Goal: Book appointment/travel/reservation

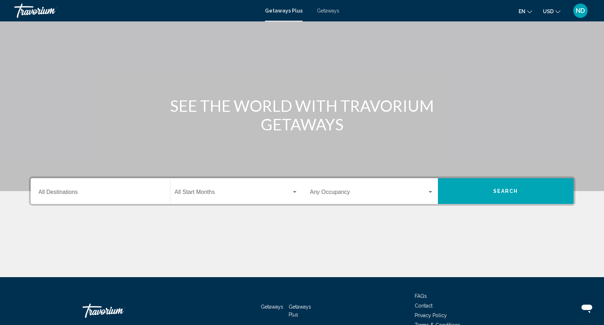
scroll to position [63, 0]
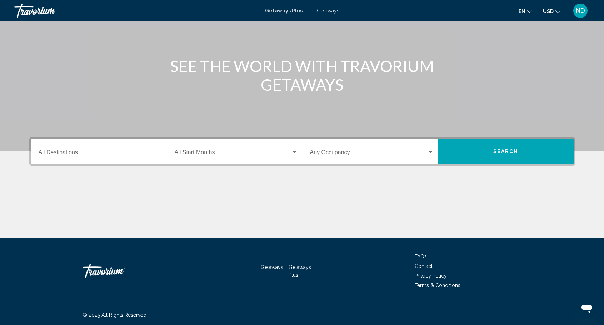
click at [80, 154] on input "Destination All Destinations" at bounding box center [101, 154] width 124 height 6
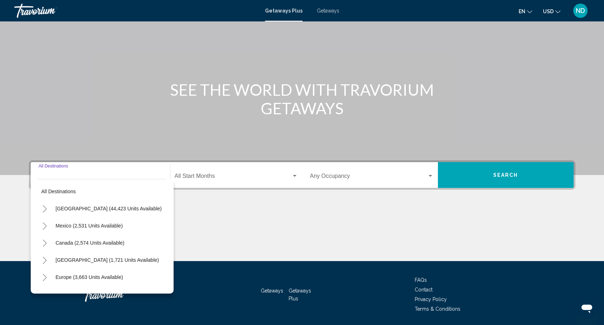
scroll to position [27, 0]
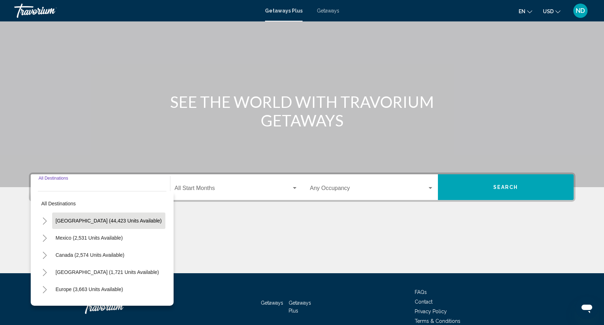
click at [81, 223] on span "[GEOGRAPHIC_DATA] (44,423 units available)" at bounding box center [109, 221] width 106 height 6
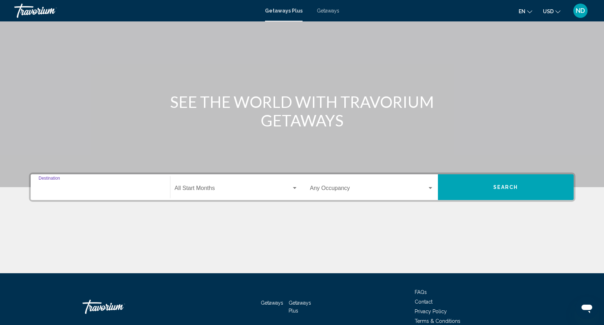
type input "**********"
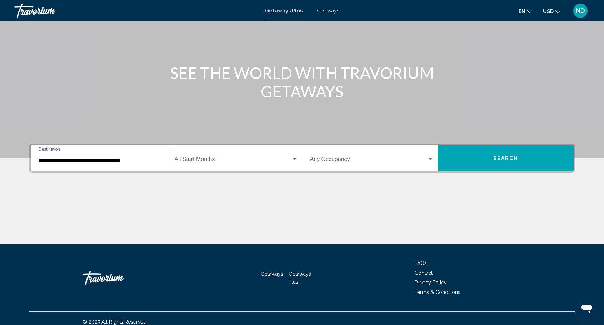
scroll to position [63, 0]
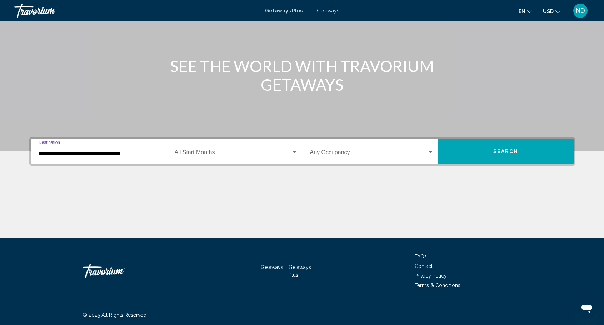
click at [293, 152] on div "Search widget" at bounding box center [295, 152] width 4 height 2
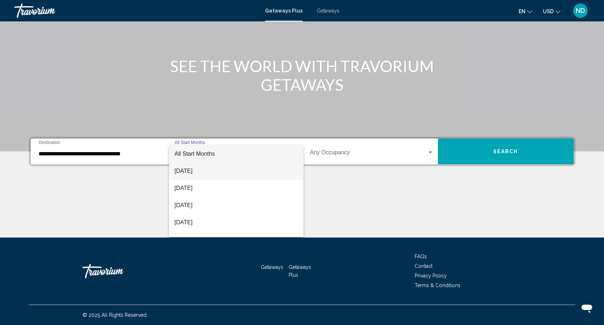
click at [199, 172] on span "[DATE]" at bounding box center [236, 170] width 123 height 17
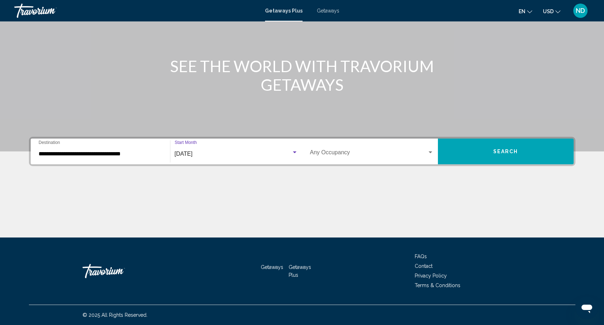
click at [428, 151] on div "Search widget" at bounding box center [430, 152] width 4 height 2
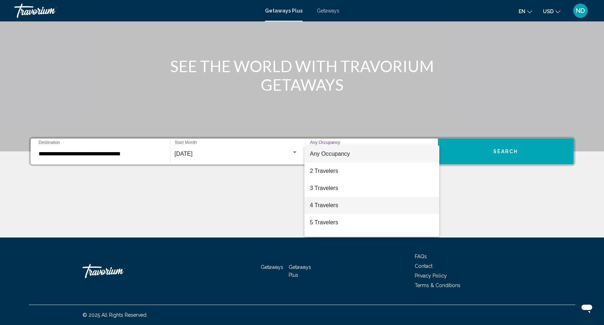
click at [337, 207] on span "4 Travelers" at bounding box center [372, 205] width 124 height 17
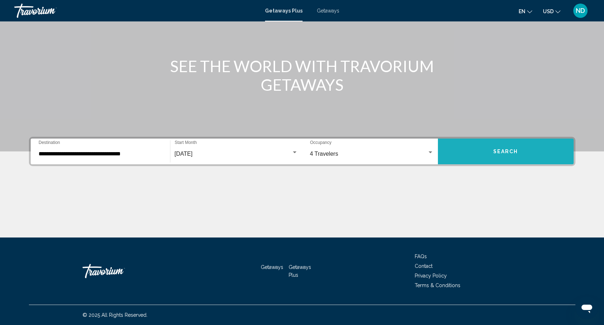
click at [527, 156] on button "Search" at bounding box center [506, 152] width 136 height 26
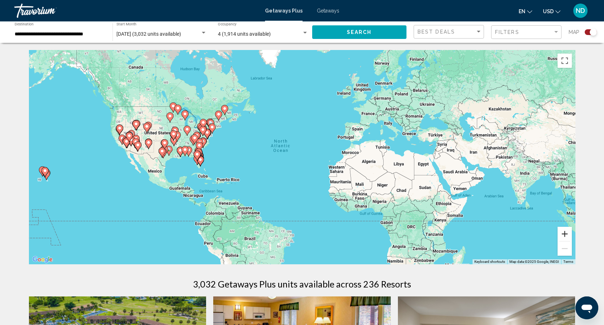
click at [565, 236] on button "Zoom in" at bounding box center [564, 234] width 14 height 14
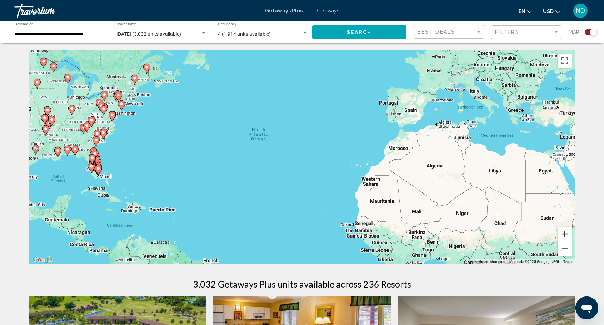
click at [565, 236] on button "Zoom in" at bounding box center [564, 234] width 14 height 14
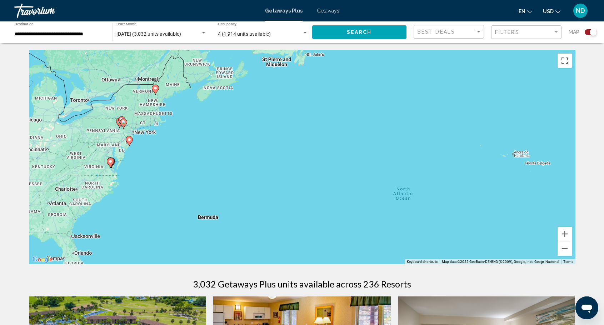
drag, startPoint x: 194, startPoint y: 155, endPoint x: 381, endPoint y: 236, distance: 203.7
click at [382, 237] on div "To activate drag with keyboard, press Alt + Enter. Once in keyboard drag state,…" at bounding box center [302, 157] width 546 height 214
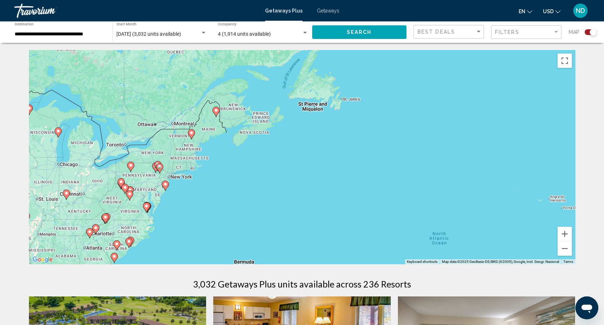
drag, startPoint x: 232, startPoint y: 148, endPoint x: 273, endPoint y: 199, distance: 65.5
click at [273, 199] on div "To activate drag with keyboard, press Alt + Enter. Once in keyboard drag state,…" at bounding box center [302, 157] width 546 height 214
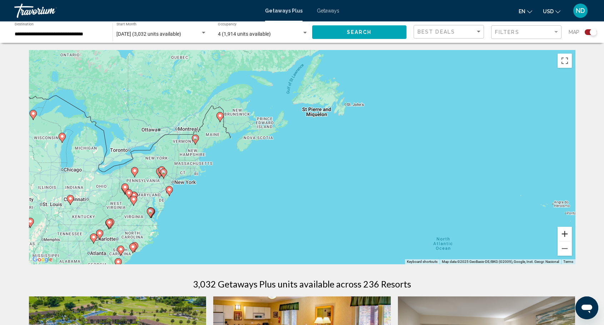
click at [562, 233] on button "Zoom in" at bounding box center [564, 234] width 14 height 14
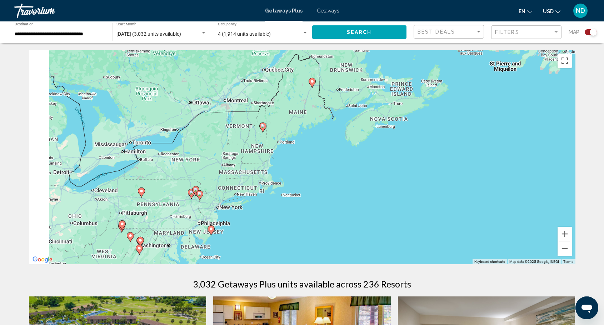
drag, startPoint x: 127, startPoint y: 205, endPoint x: 312, endPoint y: 203, distance: 185.3
click at [312, 203] on div "To activate drag with keyboard, press Alt + Enter. Once in keyboard drag state,…" at bounding box center [302, 157] width 546 height 214
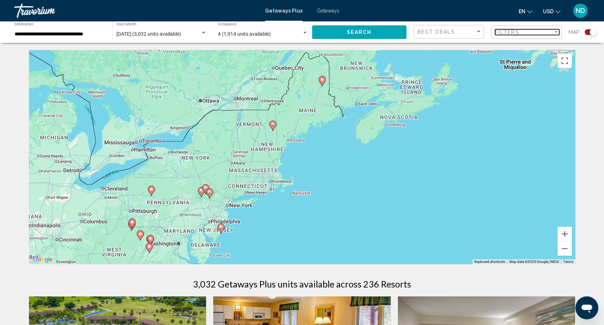
click at [556, 32] on div "Filter" at bounding box center [556, 32] width 4 height 2
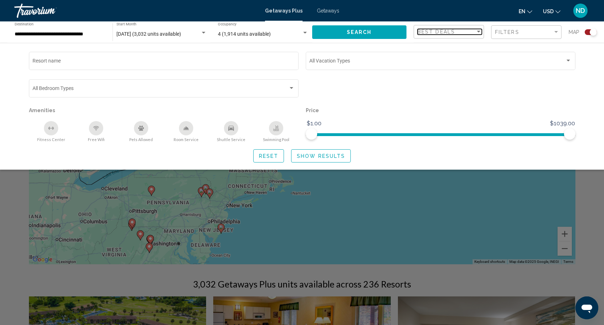
click at [477, 31] on div "Sort by" at bounding box center [479, 32] width 4 height 2
click at [533, 98] on div at bounding box center [302, 162] width 604 height 325
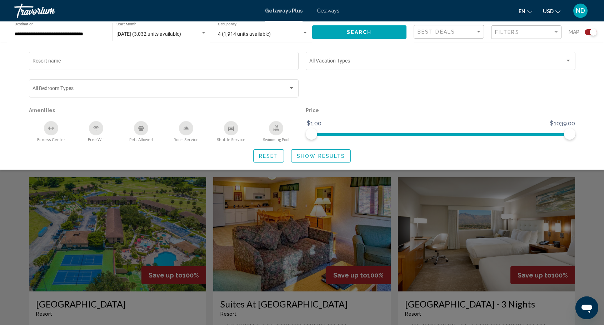
scroll to position [143, 0]
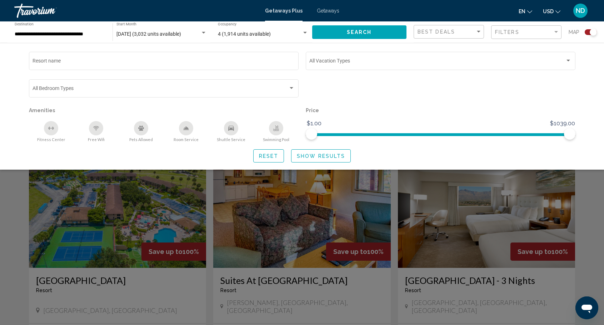
click at [356, 198] on div "Search widget" at bounding box center [302, 216] width 604 height 218
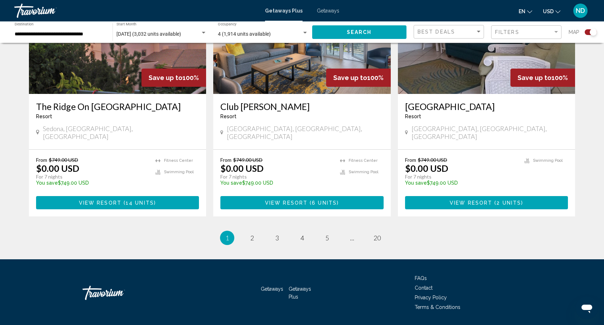
scroll to position [1082, 0]
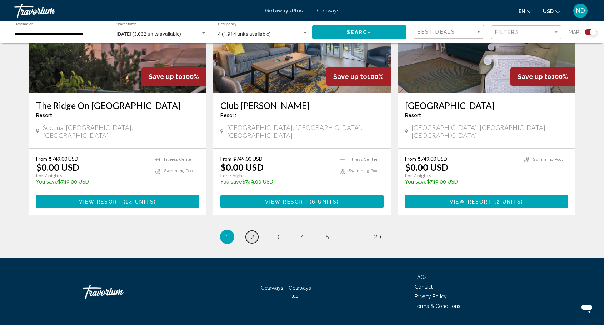
click at [253, 233] on span "2" at bounding box center [252, 237] width 4 height 8
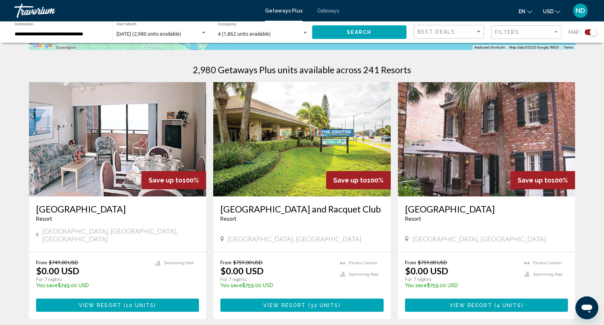
scroll to position [250, 0]
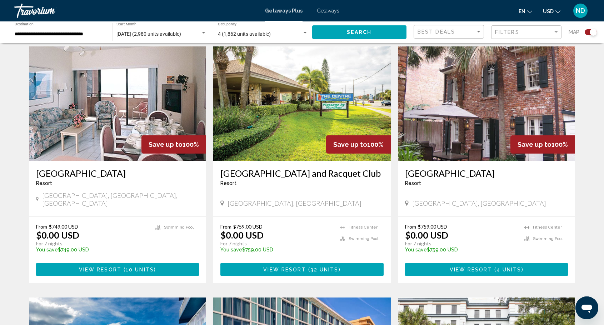
click at [330, 130] on img "Main content" at bounding box center [301, 103] width 177 height 114
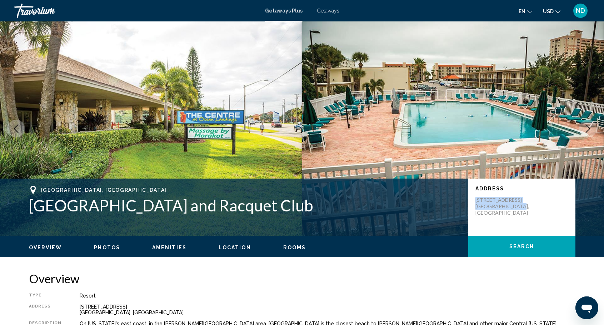
drag, startPoint x: 501, startPoint y: 211, endPoint x: 472, endPoint y: 202, distance: 30.6
click at [472, 202] on div "Address [STREET_ADDRESS]" at bounding box center [521, 207] width 107 height 57
copy p "[STREET_ADDRESS],"
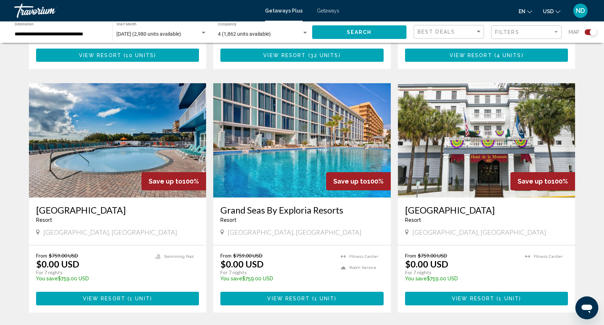
scroll to position [500, 0]
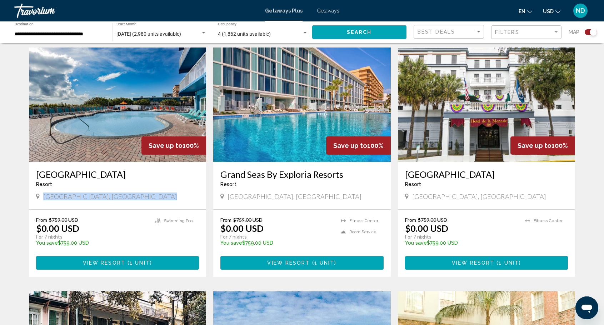
drag, startPoint x: 43, startPoint y: 186, endPoint x: 157, endPoint y: 189, distance: 113.9
click at [157, 192] on div "[GEOGRAPHIC_DATA], [GEOGRAPHIC_DATA]" at bounding box center [117, 196] width 163 height 8
copy span "[GEOGRAPHIC_DATA], [GEOGRAPHIC_DATA]"
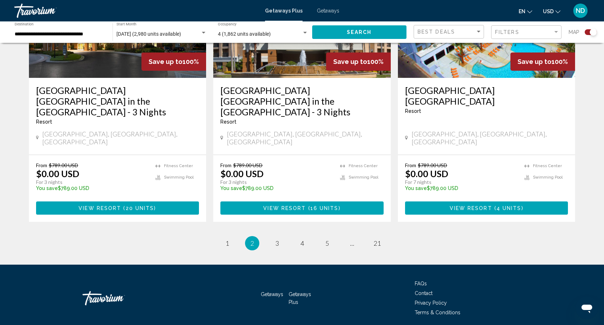
scroll to position [1082, 0]
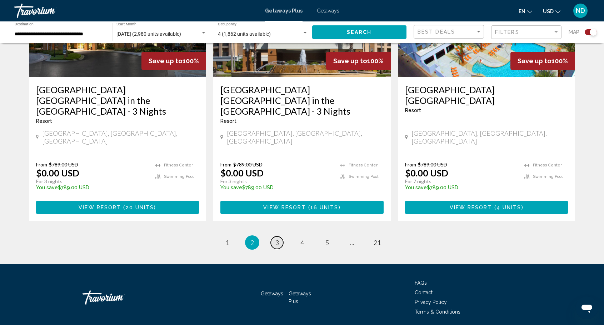
click at [280, 236] on link "page 3" at bounding box center [277, 242] width 12 height 12
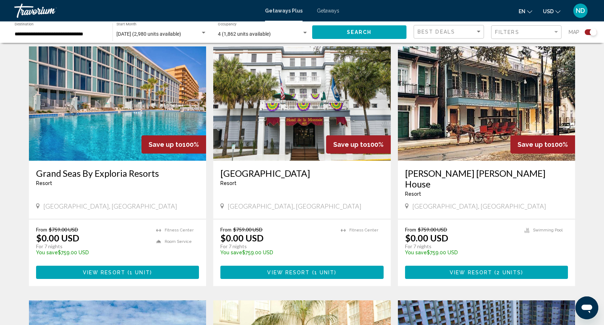
scroll to position [286, 0]
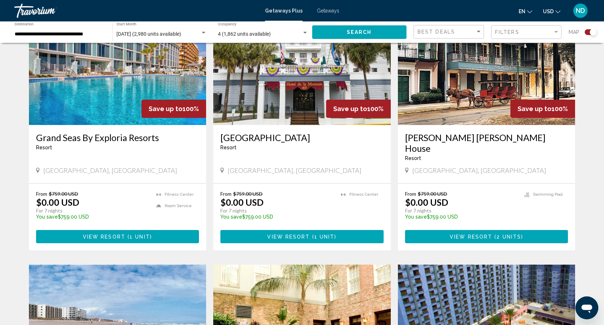
click at [128, 234] on span "( 1 unit )" at bounding box center [138, 237] width 27 height 6
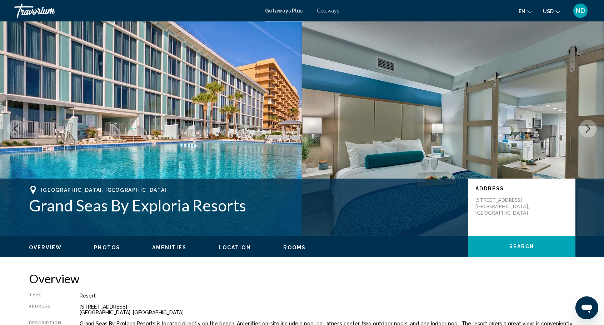
click at [589, 126] on icon "Next image" at bounding box center [587, 128] width 9 height 9
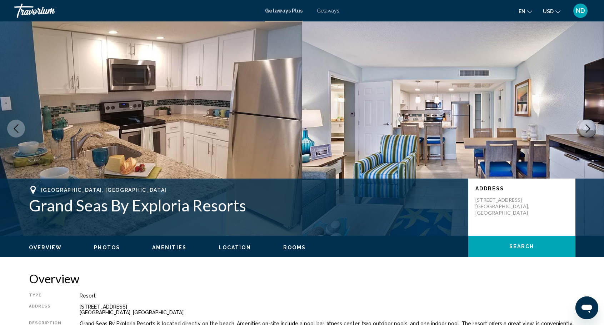
click at [589, 126] on icon "Next image" at bounding box center [587, 128] width 9 height 9
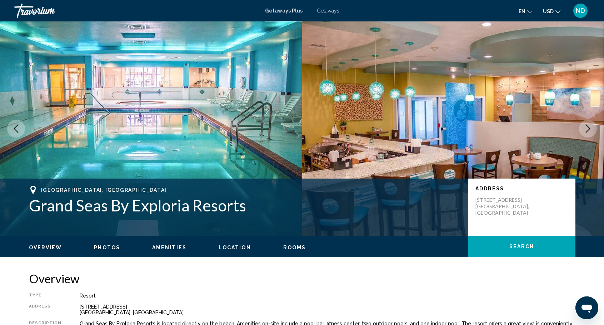
click at [589, 126] on icon "Next image" at bounding box center [587, 128] width 9 height 9
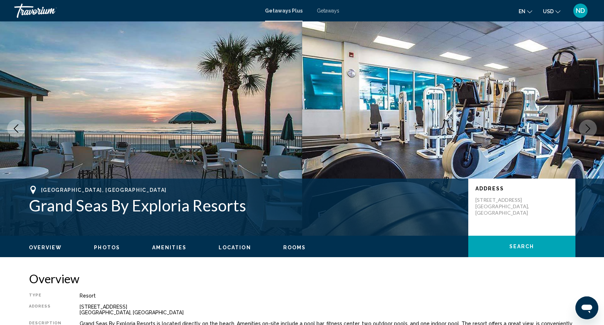
click at [589, 126] on icon "Next image" at bounding box center [587, 128] width 9 height 9
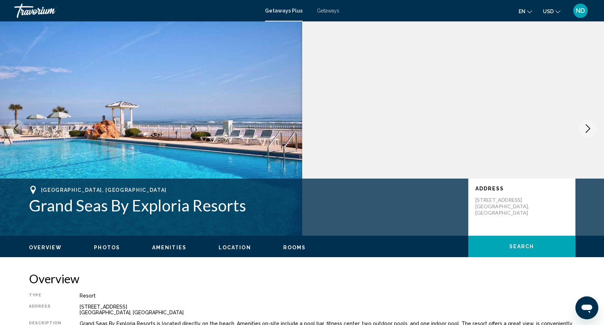
click at [589, 126] on icon "Next image" at bounding box center [587, 128] width 9 height 9
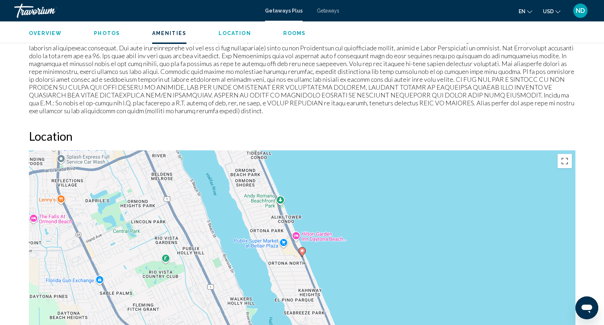
scroll to position [821, 0]
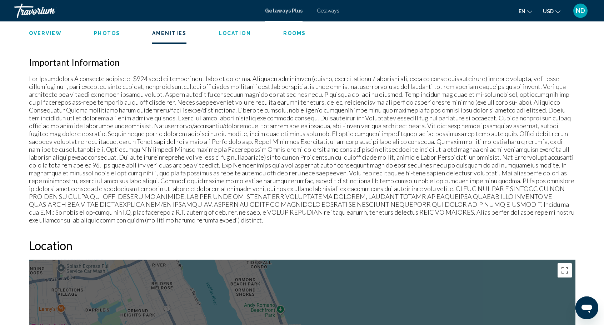
click at [292, 34] on span "Rooms" at bounding box center [294, 33] width 23 height 6
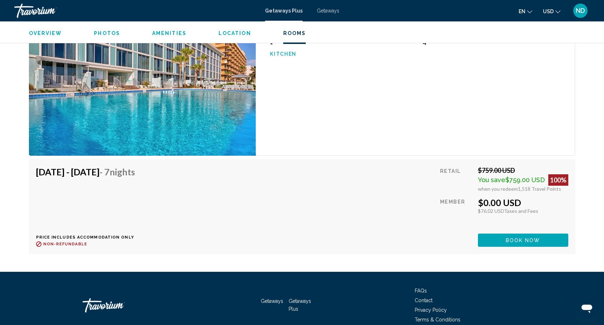
scroll to position [1195, 0]
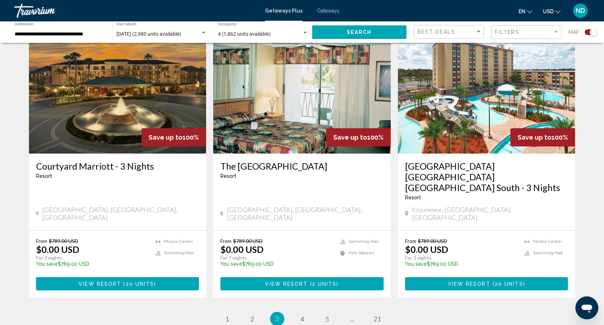
scroll to position [1035, 0]
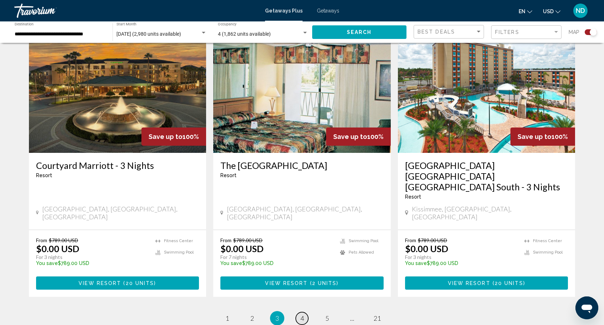
click at [304, 312] on link "page 4" at bounding box center [302, 318] width 12 height 12
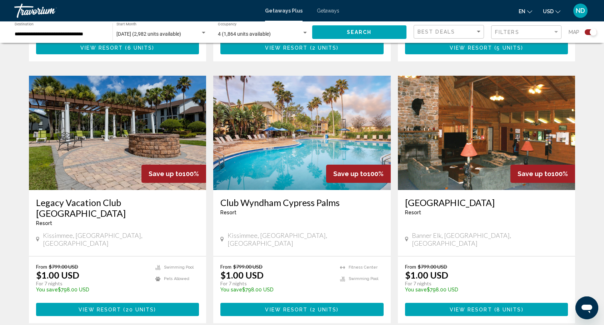
scroll to position [1000, 0]
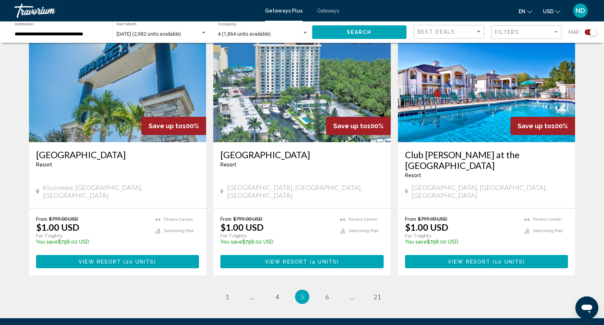
scroll to position [1060, 0]
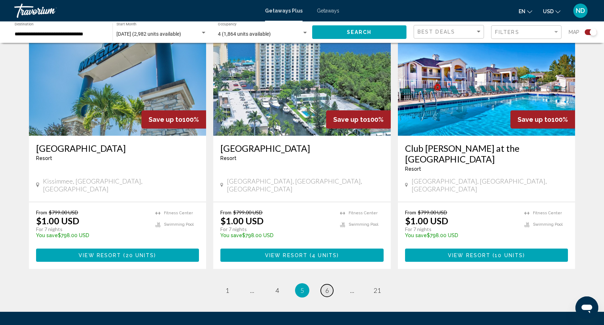
click at [328, 286] on span "6" at bounding box center [327, 290] width 4 height 8
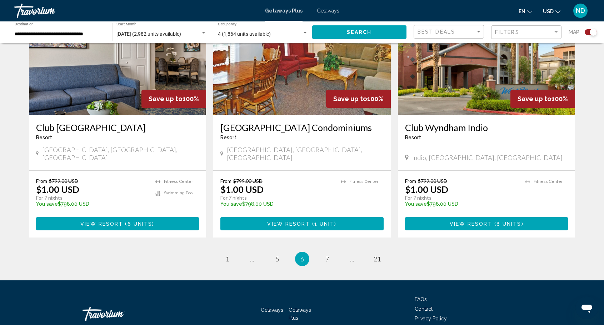
scroll to position [1071, 0]
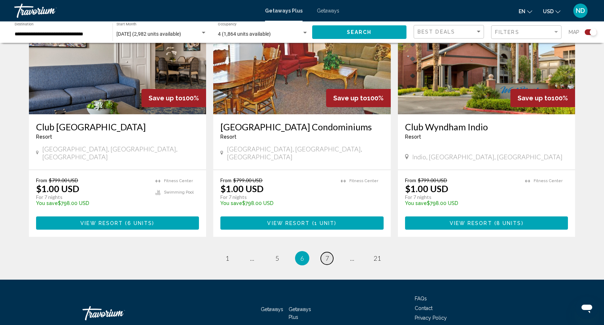
click at [328, 254] on span "7" at bounding box center [327, 258] width 4 height 8
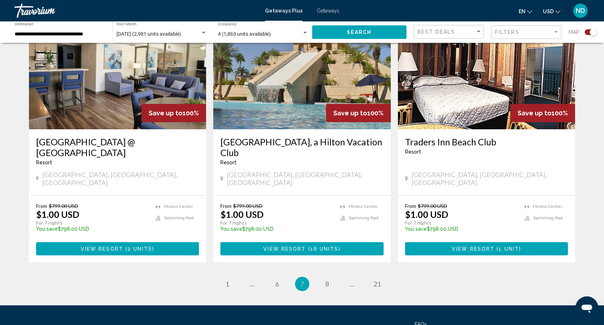
scroll to position [1071, 0]
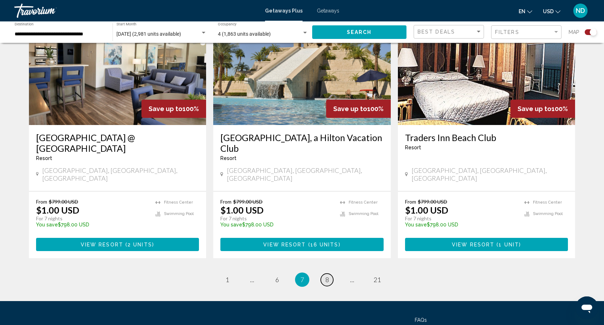
click at [326, 276] on span "8" at bounding box center [327, 280] width 4 height 8
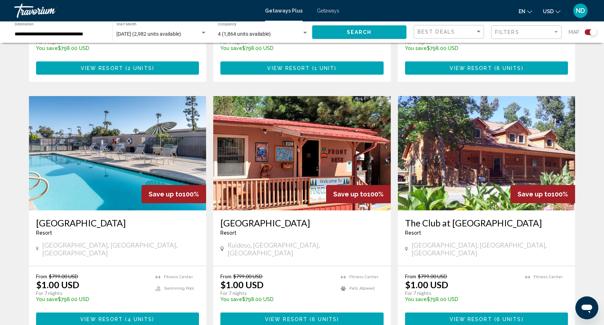
scroll to position [1000, 0]
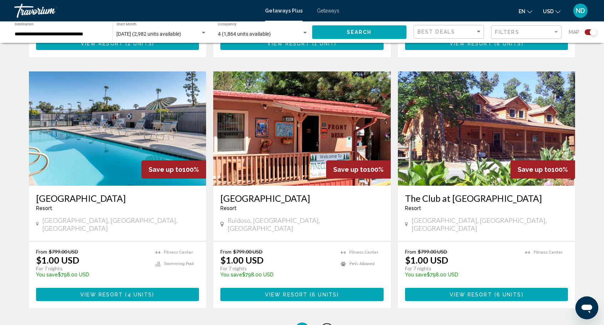
click at [325, 325] on span "9" at bounding box center [327, 330] width 4 height 8
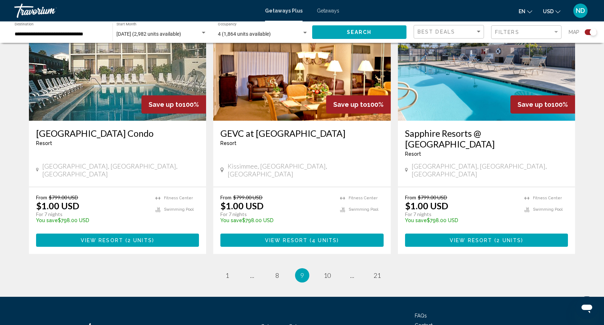
scroll to position [1071, 0]
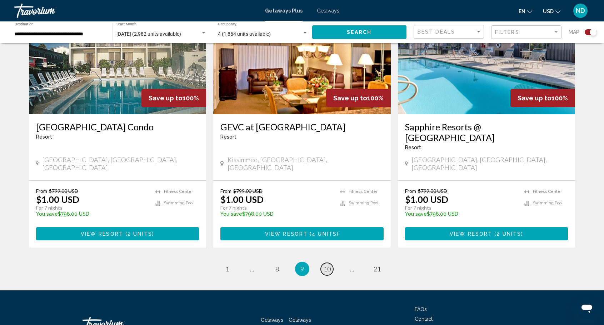
click at [325, 265] on span "10" at bounding box center [326, 269] width 7 height 8
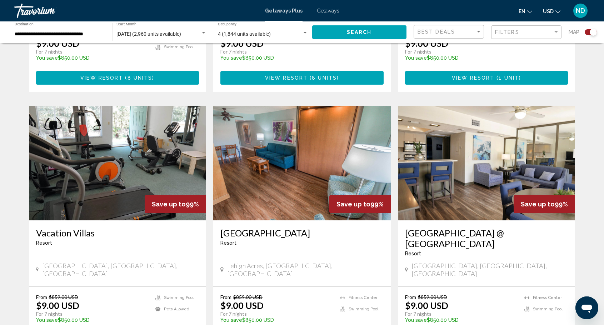
scroll to position [714, 0]
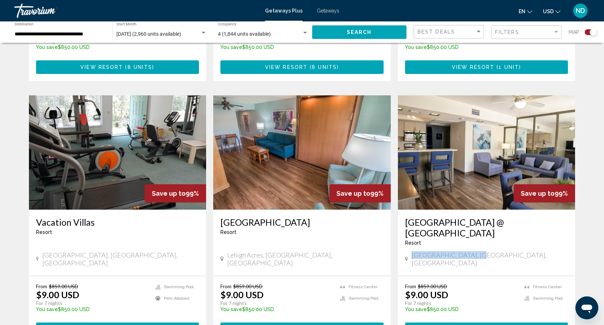
drag, startPoint x: 412, startPoint y: 228, endPoint x: 472, endPoint y: 228, distance: 60.7
click at [472, 251] on span "[GEOGRAPHIC_DATA], [GEOGRAPHIC_DATA], [GEOGRAPHIC_DATA]" at bounding box center [489, 259] width 157 height 16
copy span "[GEOGRAPHIC_DATA], [GEOGRAPHIC_DATA], [GEOGRAPHIC_DATA]"
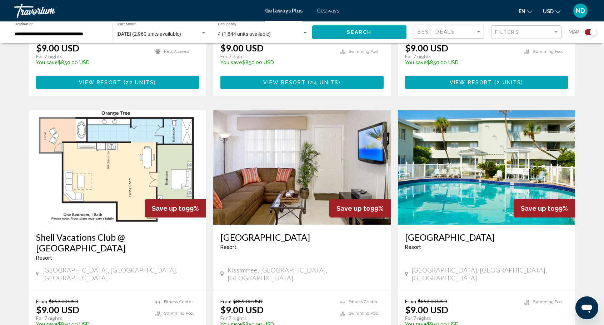
scroll to position [1000, 0]
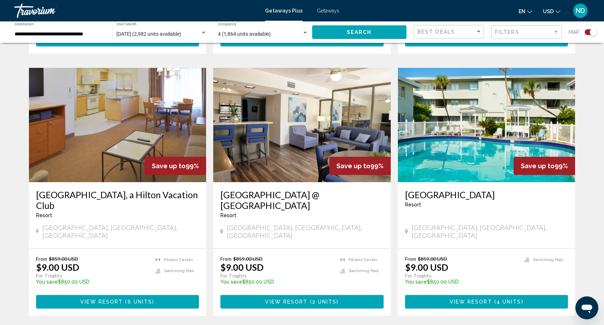
scroll to position [500, 0]
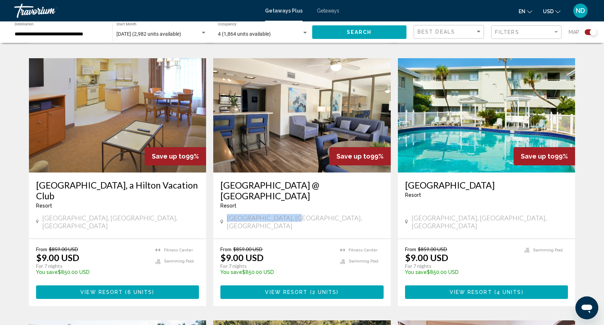
drag, startPoint x: 279, startPoint y: 202, endPoint x: 228, endPoint y: 203, distance: 51.1
click at [228, 214] on div "[GEOGRAPHIC_DATA], [GEOGRAPHIC_DATA], [GEOGRAPHIC_DATA]" at bounding box center [301, 222] width 163 height 16
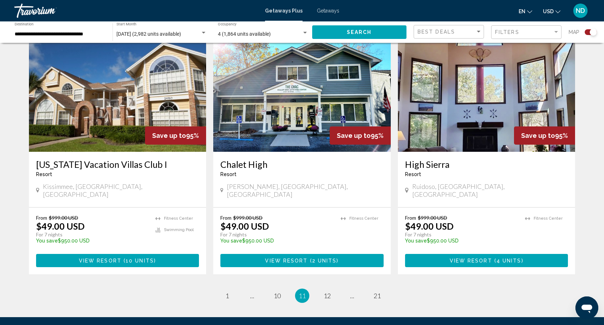
scroll to position [1035, 0]
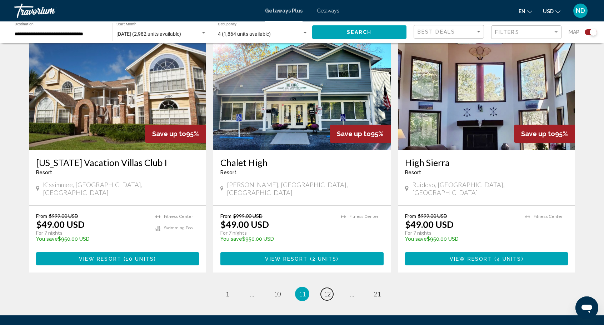
click at [326, 290] on span "12" at bounding box center [326, 294] width 7 height 8
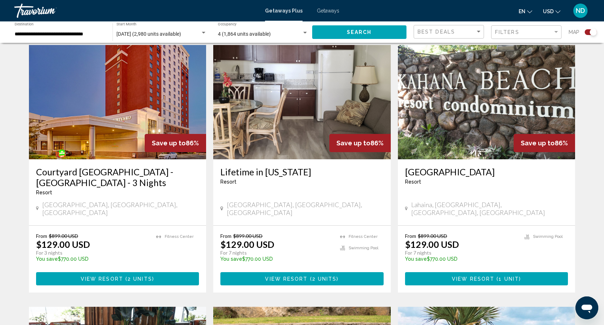
scroll to position [250, 0]
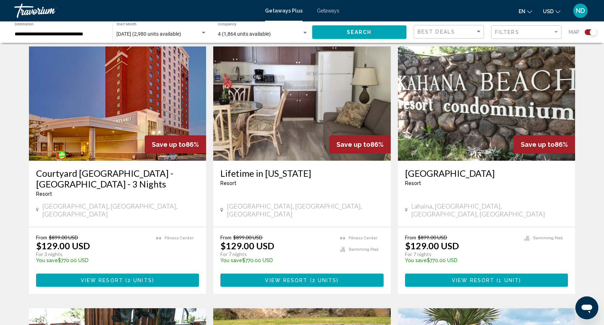
click at [115, 123] on img "Main content" at bounding box center [117, 103] width 177 height 114
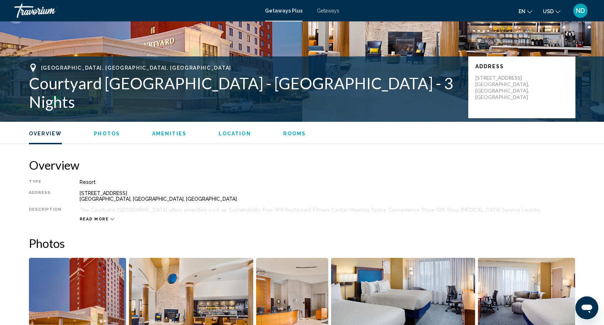
scroll to position [107, 0]
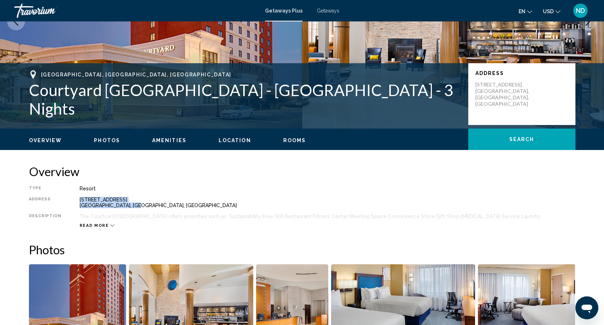
drag, startPoint x: 130, startPoint y: 206, endPoint x: 75, endPoint y: 200, distance: 55.3
click at [75, 200] on div "Type Resort All-Inclusive No All-Inclusive Address [STREET_ADDRESS] Description…" at bounding box center [302, 207] width 546 height 42
copy div "[STREET_ADDRESS]"
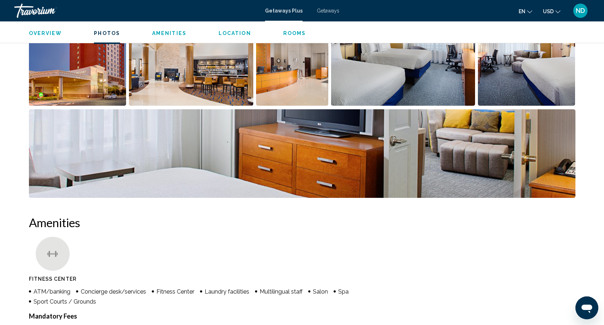
scroll to position [393, 0]
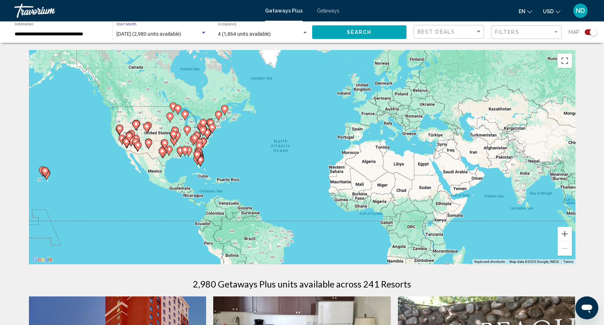
click at [203, 31] on div "Search widget" at bounding box center [203, 33] width 6 height 6
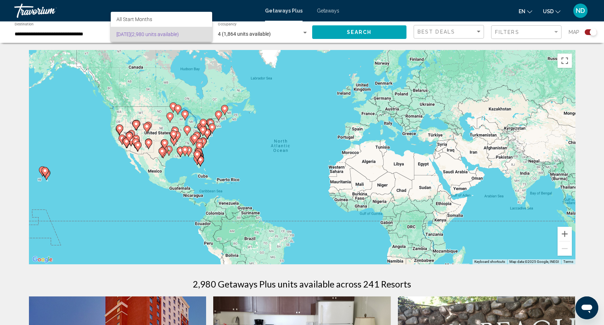
click at [318, 134] on div at bounding box center [302, 162] width 604 height 325
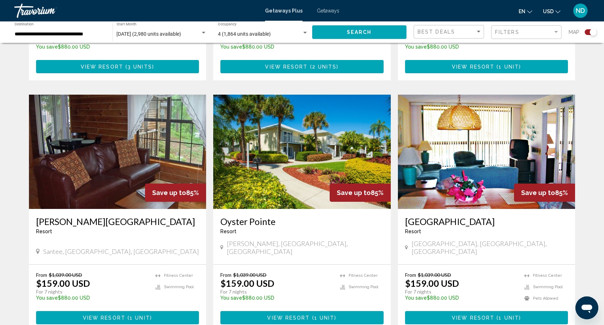
scroll to position [1000, 0]
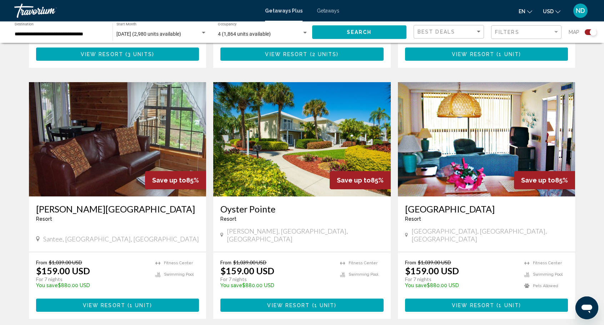
click at [121, 302] on span "View Resort" at bounding box center [104, 305] width 42 height 6
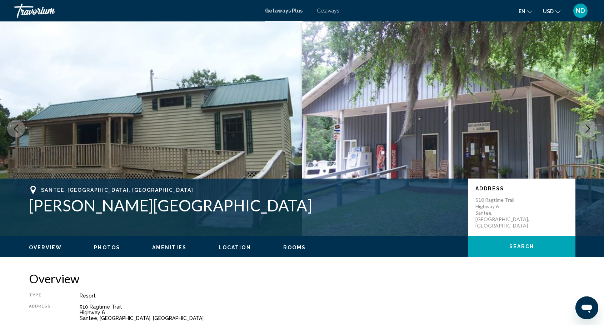
click at [587, 122] on button "Next image" at bounding box center [588, 129] width 18 height 18
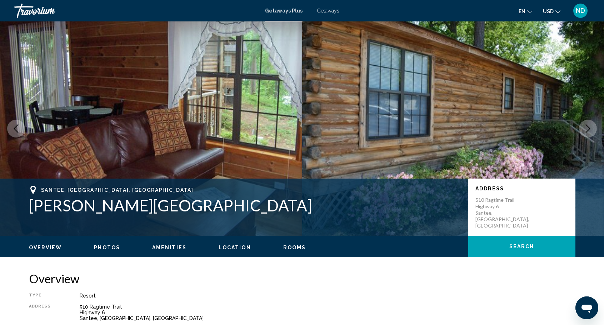
click at [587, 122] on button "Next image" at bounding box center [588, 129] width 18 height 18
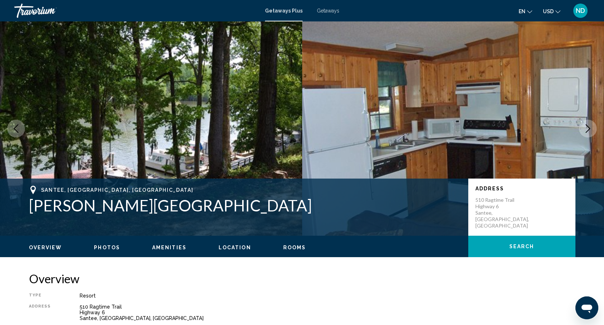
click at [587, 122] on button "Next image" at bounding box center [588, 129] width 18 height 18
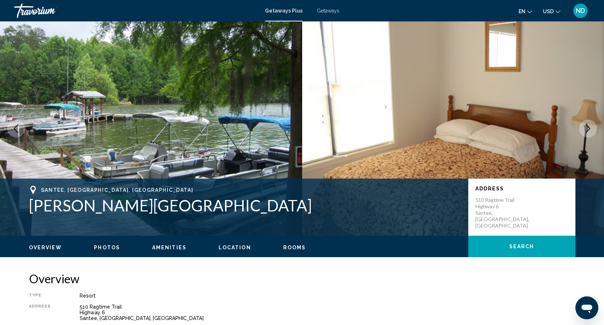
click at [587, 122] on button "Next image" at bounding box center [588, 129] width 18 height 18
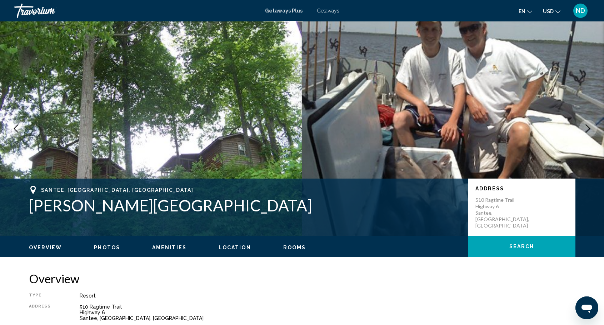
click at [587, 122] on button "Next image" at bounding box center [588, 129] width 18 height 18
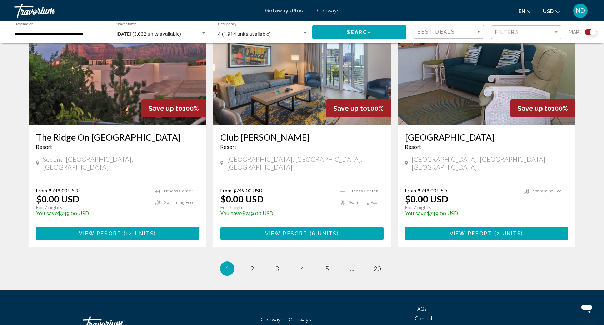
scroll to position [1071, 0]
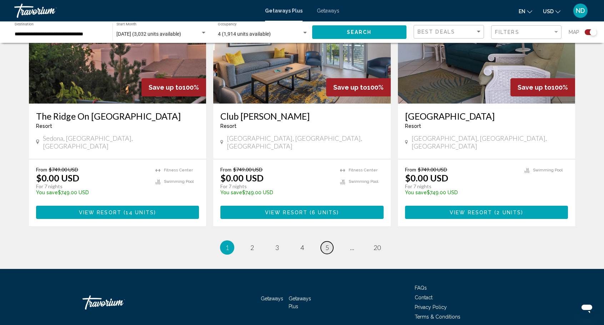
click at [328, 244] on span "5" at bounding box center [327, 248] width 4 height 8
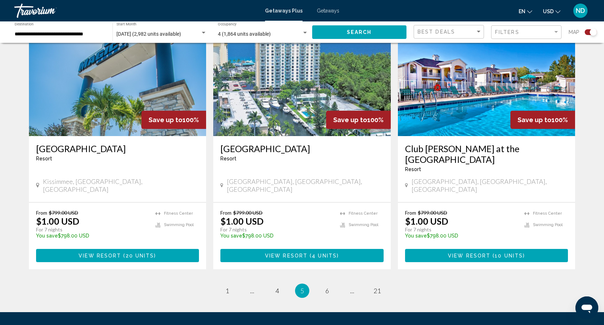
scroll to position [1060, 0]
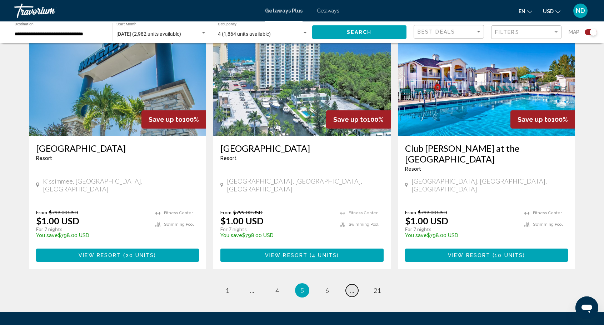
click at [352, 286] on span "..." at bounding box center [352, 290] width 4 height 8
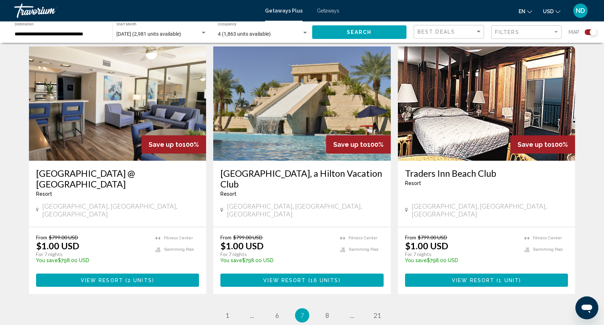
scroll to position [1071, 0]
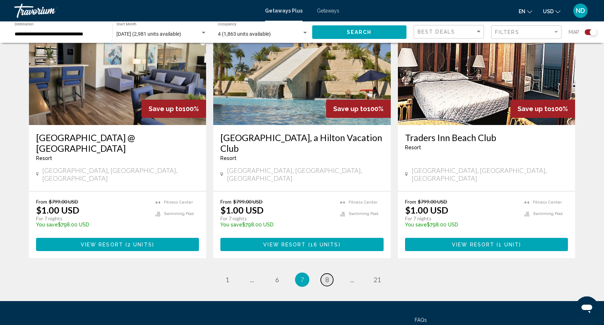
click at [327, 276] on span "8" at bounding box center [327, 280] width 4 height 8
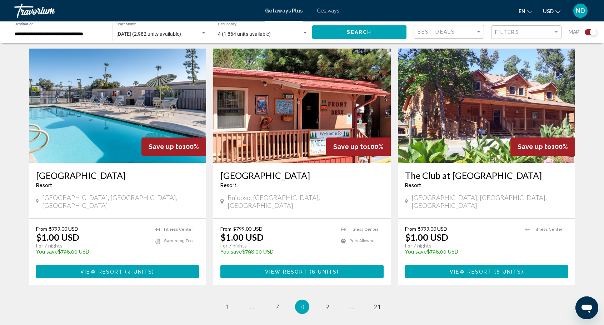
scroll to position [1060, 0]
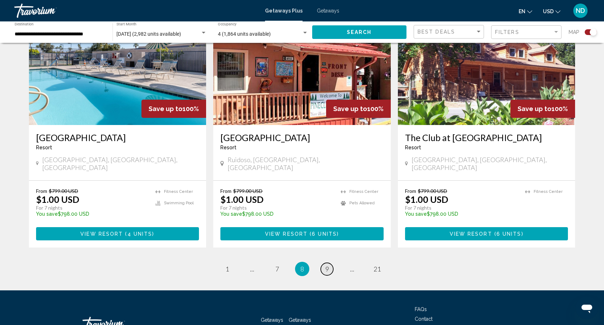
click at [329, 263] on link "page 9" at bounding box center [327, 269] width 12 height 12
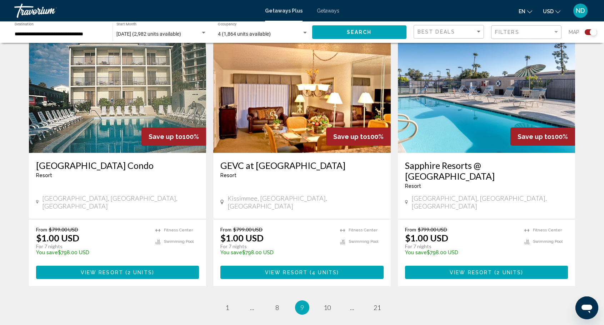
scroll to position [1071, 0]
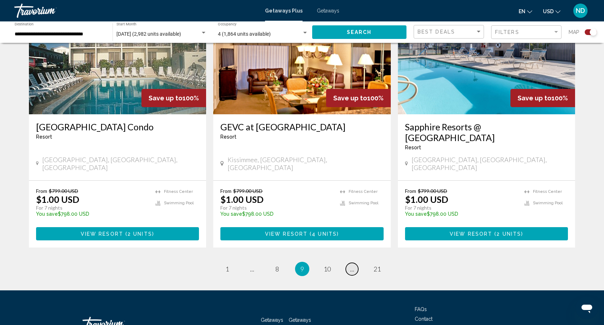
click at [352, 265] on span "..." at bounding box center [352, 269] width 4 height 8
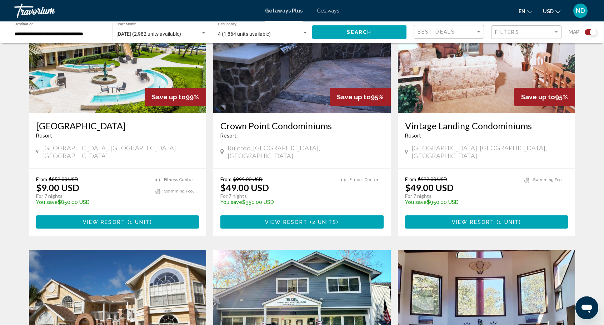
scroll to position [1035, 0]
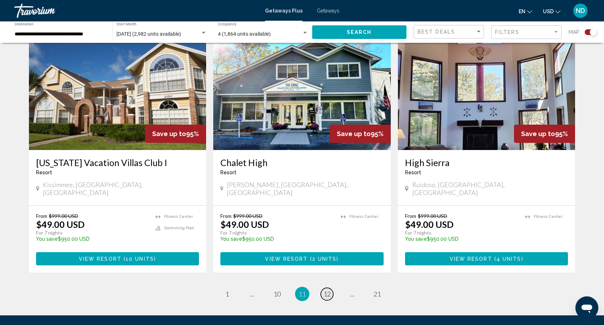
click at [329, 290] on span "12" at bounding box center [326, 294] width 7 height 8
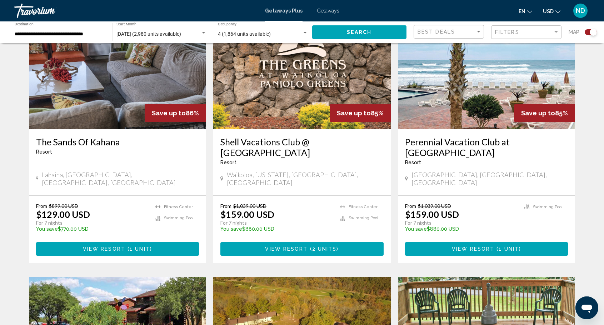
scroll to position [500, 0]
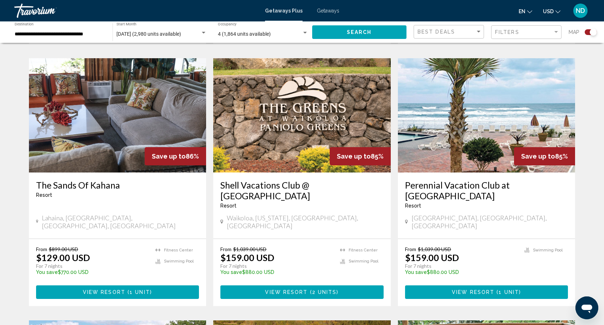
click at [517, 127] on img "Main content" at bounding box center [486, 115] width 177 height 114
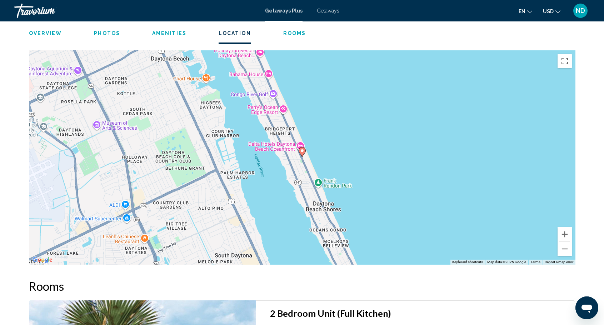
scroll to position [821, 0]
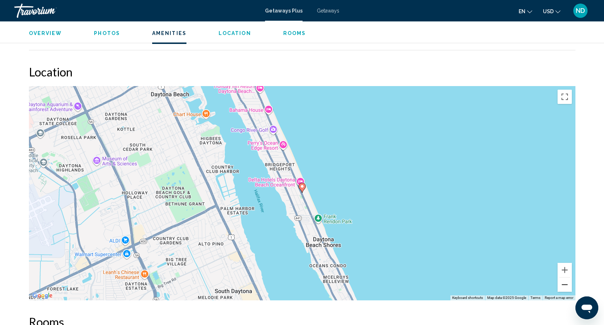
click at [566, 286] on button "Zoom out" at bounding box center [564, 284] width 14 height 14
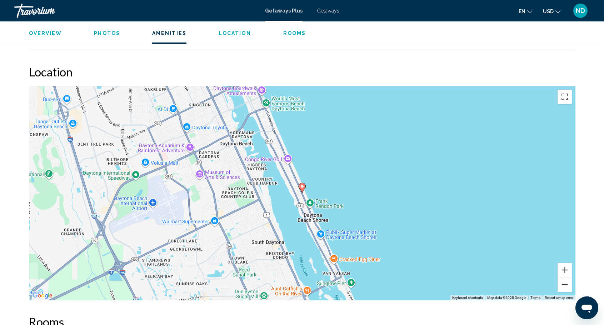
click at [566, 286] on button "Zoom out" at bounding box center [564, 284] width 14 height 14
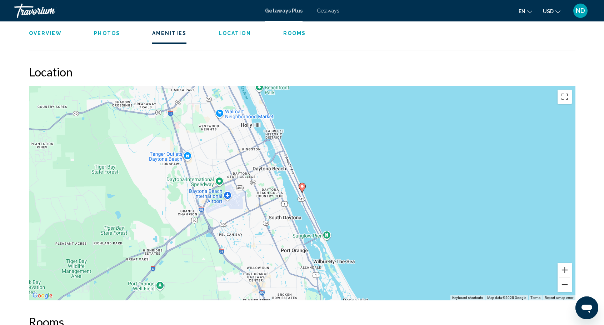
click at [566, 286] on button "Zoom out" at bounding box center [564, 284] width 14 height 14
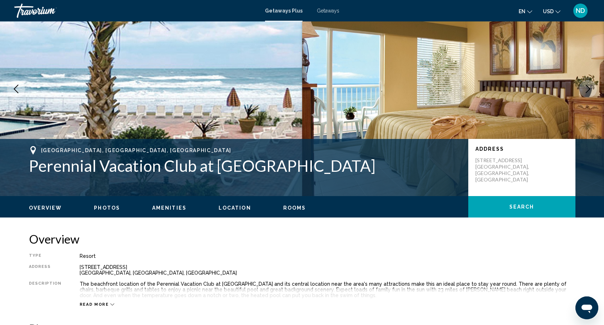
scroll to position [71, 0]
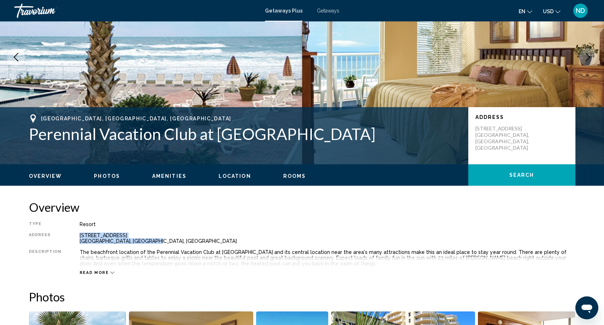
drag, startPoint x: 153, startPoint y: 240, endPoint x: 75, endPoint y: 237, distance: 78.3
click at [75, 237] on div "Type Resort All-Inclusive No All-Inclusive Address [STREET_ADDRESS] [GEOGRAPHIC…" at bounding box center [302, 248] width 546 height 54
copy div "[STREET_ADDRESS] [GEOGRAPHIC_DATA], [GEOGRAPHIC_DATA], [GEOGRAPHIC_DATA]"
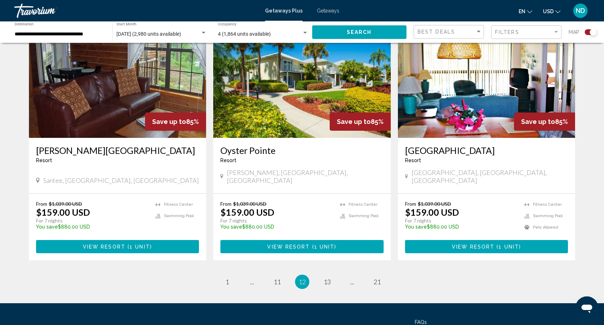
scroll to position [1071, 0]
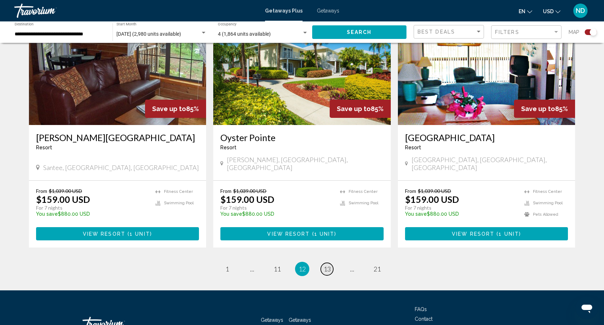
click at [330, 265] on span "13" at bounding box center [326, 269] width 7 height 8
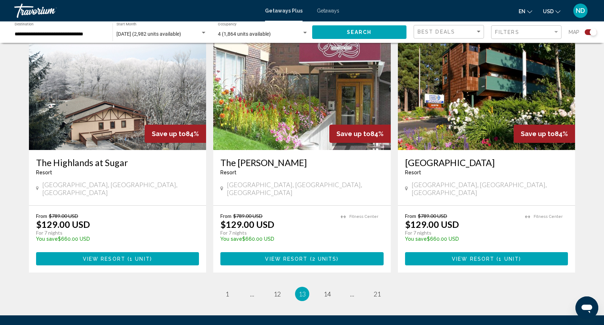
scroll to position [1000, 0]
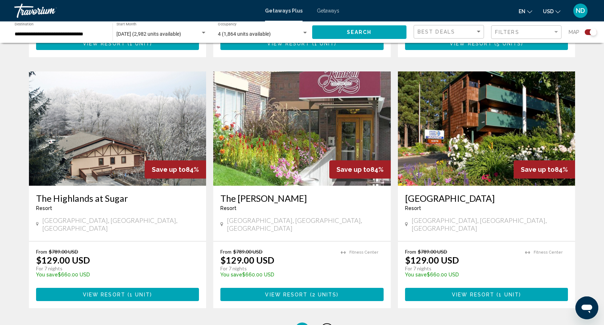
click at [327, 325] on span "14" at bounding box center [326, 330] width 7 height 8
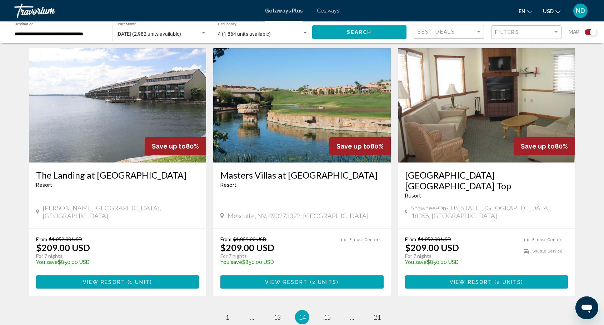
scroll to position [1035, 0]
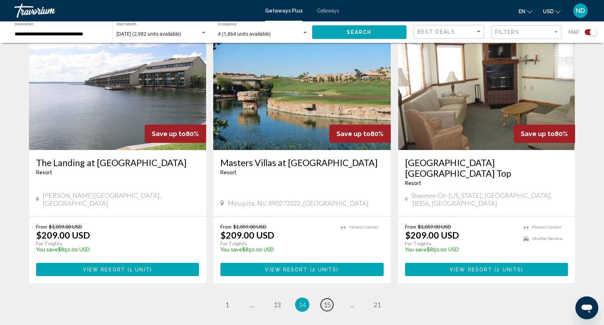
click at [325, 301] on span "15" at bounding box center [326, 305] width 7 height 8
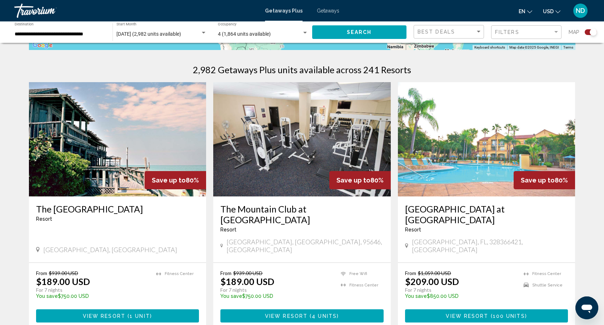
scroll to position [250, 0]
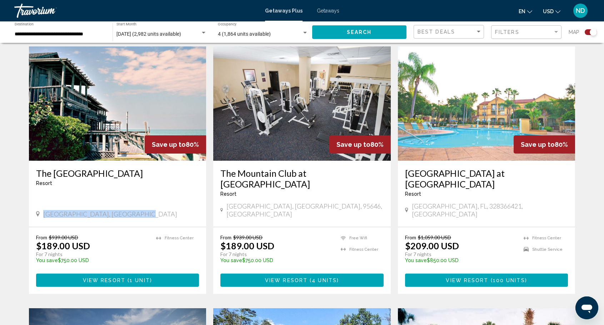
drag, startPoint x: 140, startPoint y: 197, endPoint x: 44, endPoint y: 197, distance: 95.7
click at [44, 210] on div "[GEOGRAPHIC_DATA], [GEOGRAPHIC_DATA]" at bounding box center [117, 214] width 163 height 8
copy span "[GEOGRAPHIC_DATA], [GEOGRAPHIC_DATA]"
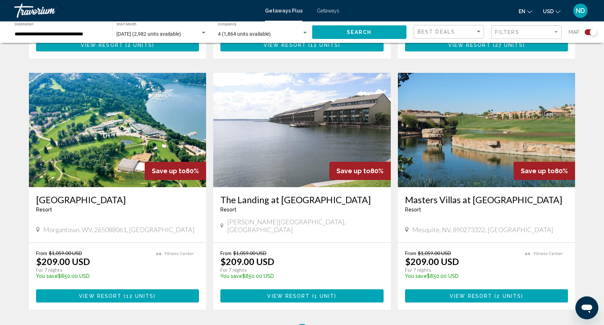
scroll to position [1000, 0]
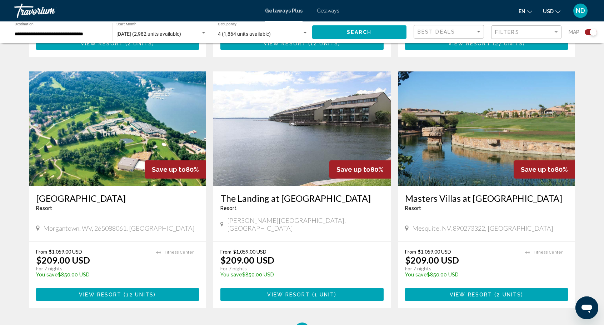
click at [488, 113] on img "Main content" at bounding box center [486, 128] width 177 height 114
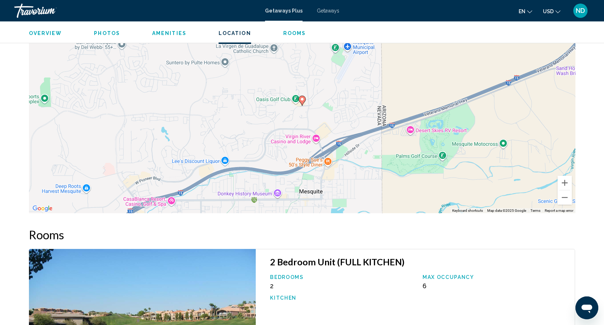
scroll to position [928, 0]
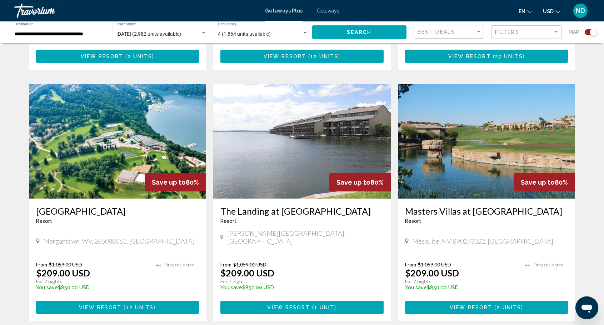
scroll to position [1060, 0]
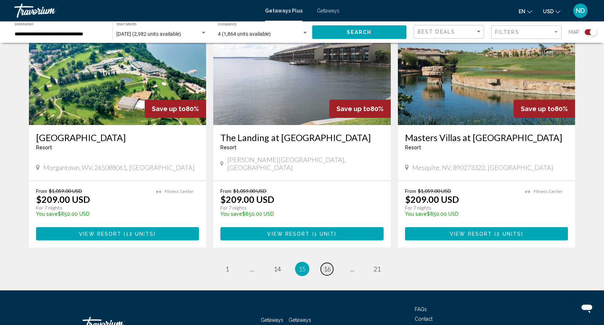
click at [331, 263] on link "page 16" at bounding box center [327, 269] width 12 height 12
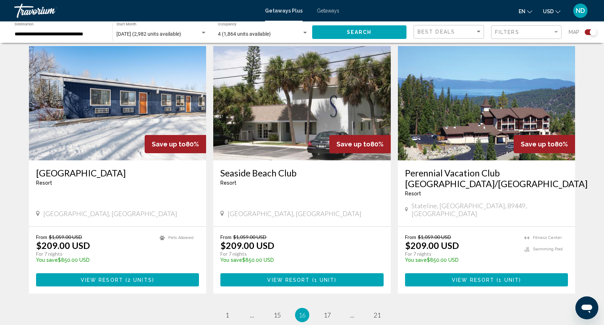
scroll to position [1035, 0]
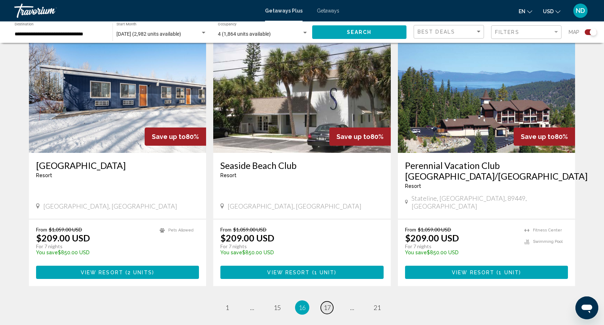
click at [327, 303] on span "17" at bounding box center [326, 307] width 7 height 8
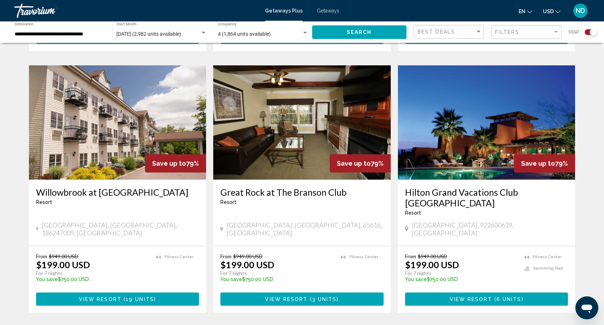
scroll to position [1000, 0]
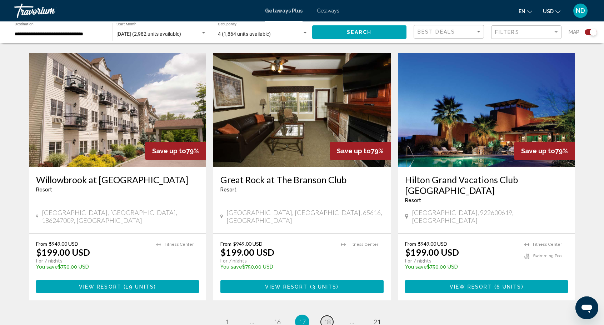
click at [330, 318] on span "18" at bounding box center [326, 322] width 7 height 8
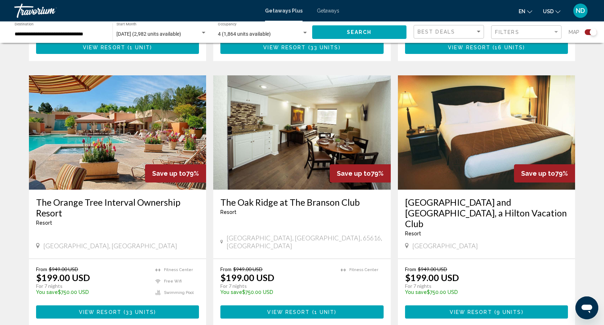
scroll to position [1035, 0]
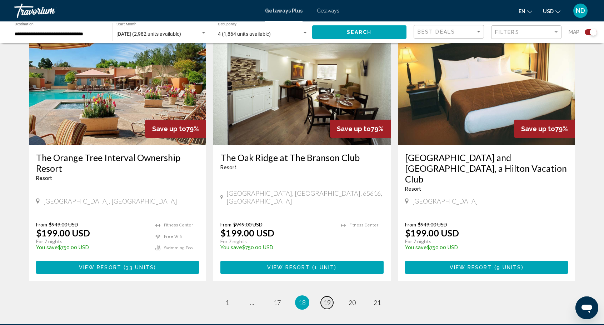
click at [329, 298] on span "19" at bounding box center [326, 302] width 7 height 8
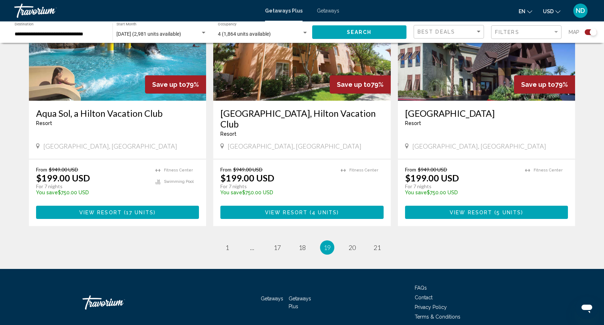
scroll to position [1093, 0]
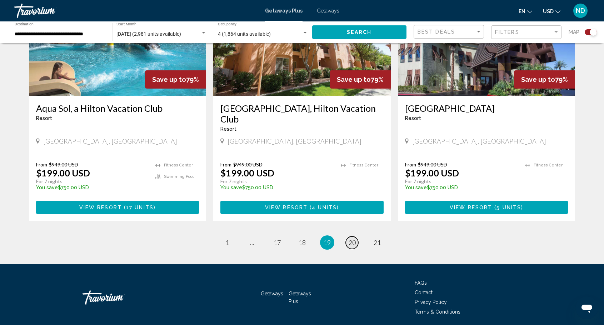
click at [349, 239] on span "20" at bounding box center [351, 243] width 7 height 8
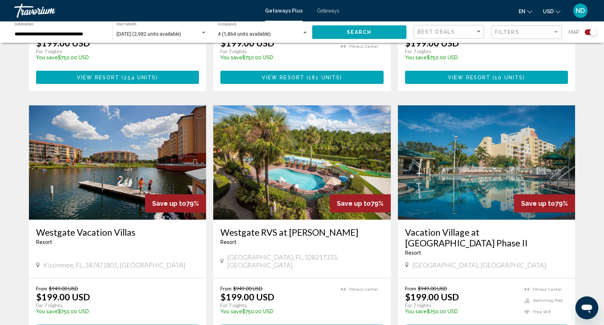
scroll to position [464, 0]
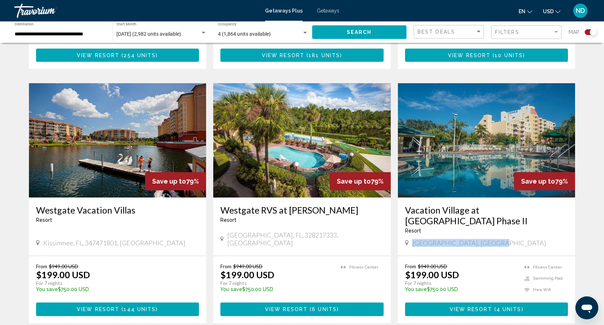
drag, startPoint x: 412, startPoint y: 223, endPoint x: 499, endPoint y: 224, distance: 86.4
click at [499, 239] on div "[GEOGRAPHIC_DATA], [GEOGRAPHIC_DATA]" at bounding box center [486, 243] width 163 height 8
copy span "[GEOGRAPHIC_DATA], [GEOGRAPHIC_DATA]"
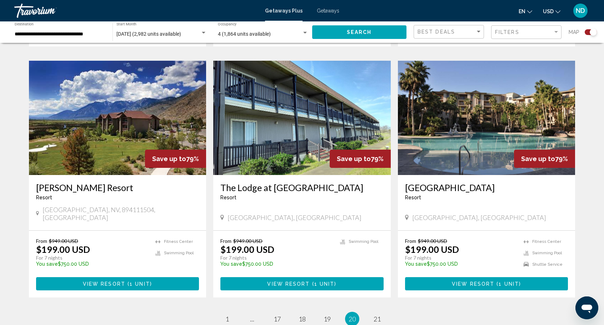
scroll to position [998, 0]
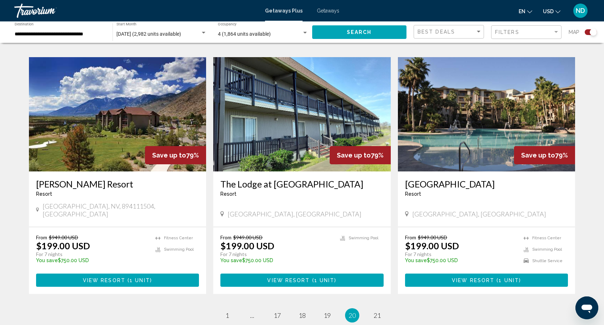
click at [131, 202] on div "[GEOGRAPHIC_DATA], NV, 894111504, [GEOGRAPHIC_DATA]" at bounding box center [117, 210] width 163 height 16
drag, startPoint x: 132, startPoint y: 187, endPoint x: 40, endPoint y: 189, distance: 92.1
click at [40, 202] on div "[GEOGRAPHIC_DATA], NV, 894111504, [GEOGRAPHIC_DATA]" at bounding box center [117, 210] width 163 height 16
copy span "[GEOGRAPHIC_DATA], NV, 894111504, [GEOGRAPHIC_DATA]"
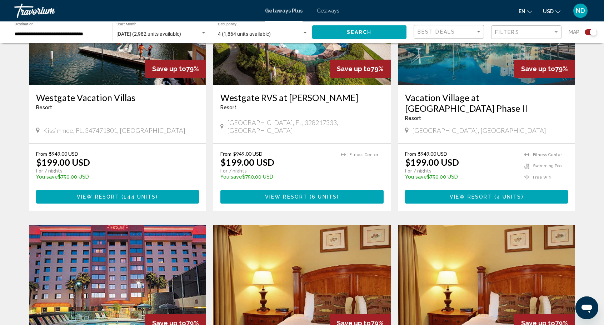
scroll to position [570, 0]
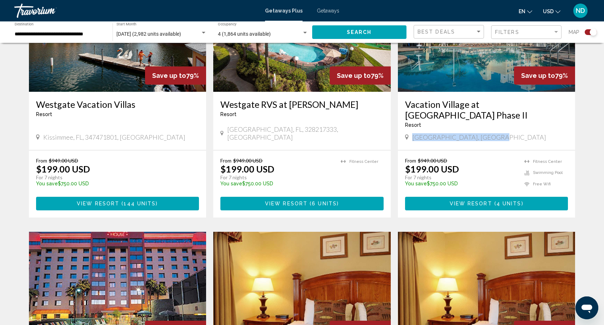
drag, startPoint x: 504, startPoint y: 118, endPoint x: 411, endPoint y: 120, distance: 92.9
click at [411, 133] on div "[GEOGRAPHIC_DATA], [GEOGRAPHIC_DATA]" at bounding box center [486, 137] width 163 height 8
copy span "[GEOGRAPHIC_DATA], [GEOGRAPHIC_DATA]"
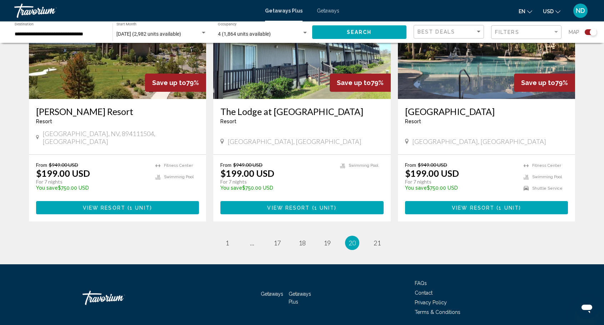
scroll to position [1071, 0]
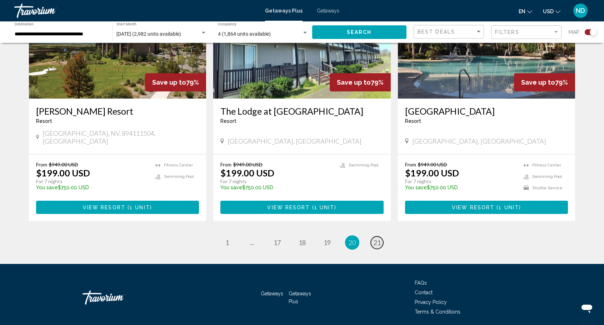
click at [377, 239] on span "21" at bounding box center [376, 243] width 7 height 8
